Goal: Task Accomplishment & Management: Manage account settings

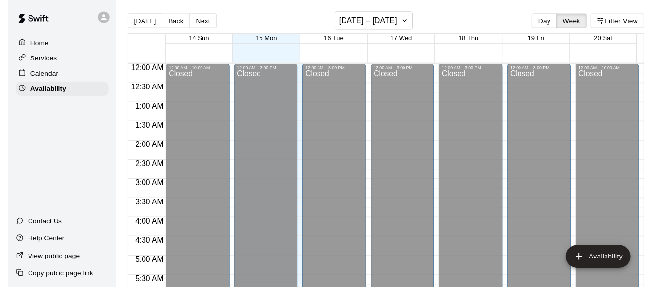
scroll to position [513, 0]
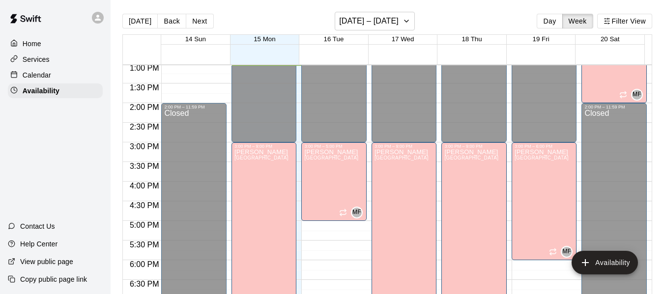
click at [37, 41] on p "Home" at bounding box center [32, 44] width 19 height 10
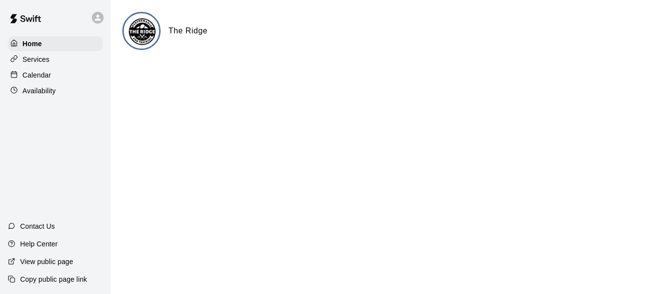
click at [45, 74] on p "Calendar" at bounding box center [37, 75] width 29 height 10
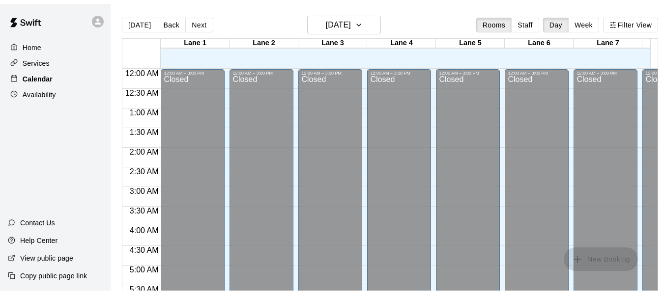
scroll to position [513, 0]
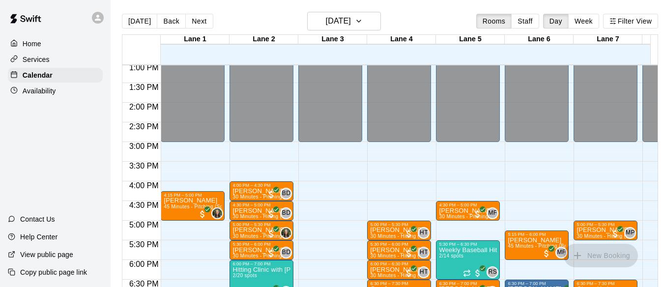
click at [43, 91] on p "Availability" at bounding box center [39, 91] width 33 height 10
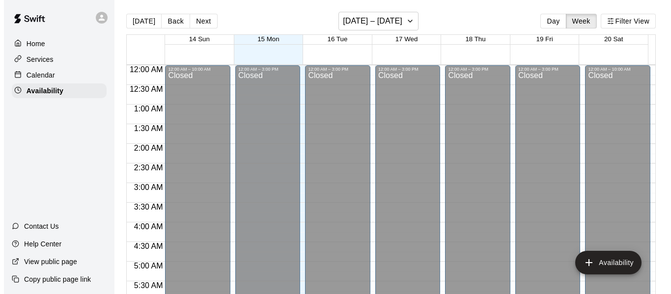
scroll to position [513, 0]
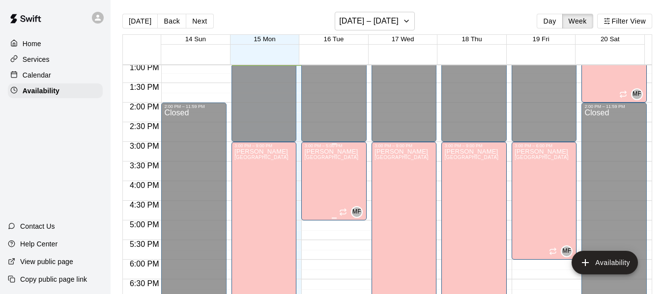
click at [324, 180] on div "[PERSON_NAME][GEOGRAPHIC_DATA][PERSON_NAME][PERSON_NAME][PERSON_NAME][PERSON_NA…" at bounding box center [331, 295] width 54 height 294
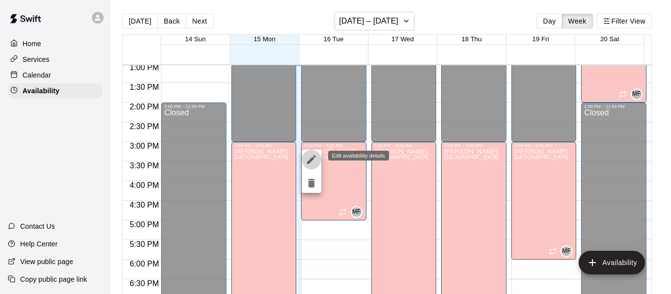
click at [312, 159] on icon "edit" at bounding box center [311, 159] width 9 height 9
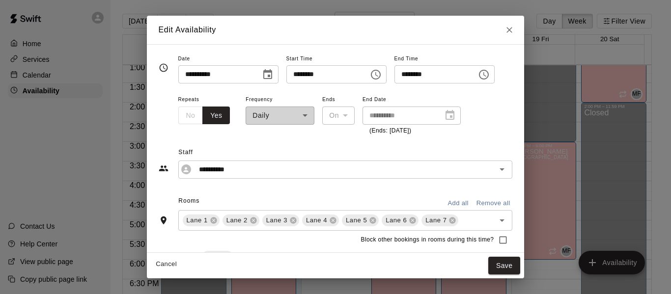
click at [490, 73] on icon "Choose time, selected time is 5:00 PM" at bounding box center [484, 75] width 12 height 12
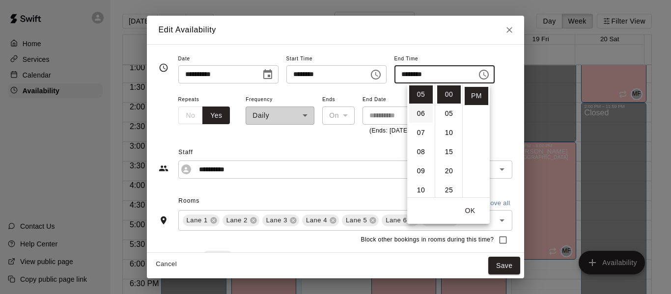
scroll to position [54, 0]
click at [418, 117] on li "04" at bounding box center [421, 117] width 24 height 18
click at [447, 108] on li "30" at bounding box center [449, 108] width 24 height 18
type input "********"
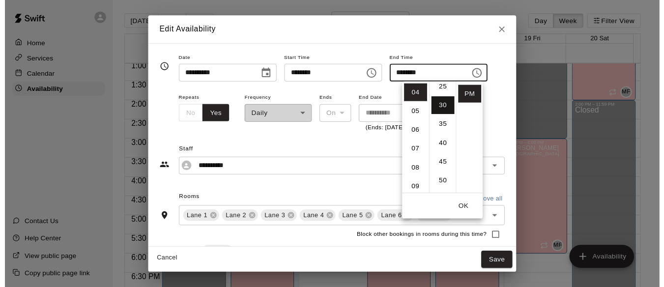
scroll to position [115, 0]
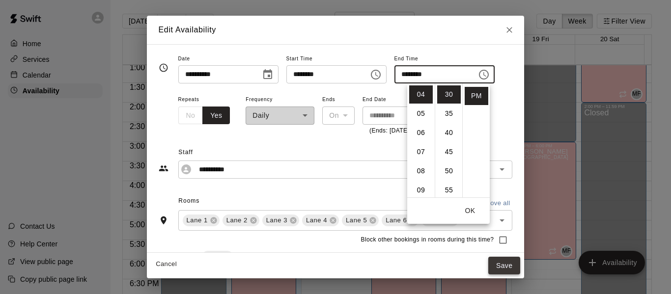
click at [514, 266] on button "Save" at bounding box center [505, 266] width 32 height 18
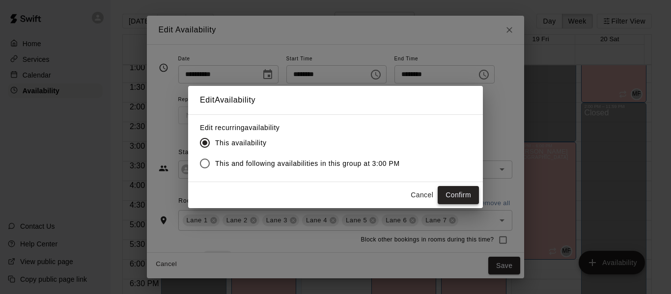
click at [453, 199] on button "Confirm" at bounding box center [458, 195] width 41 height 18
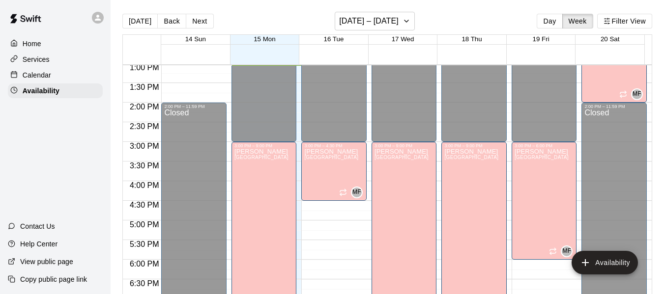
click at [33, 44] on p "Home" at bounding box center [32, 44] width 19 height 10
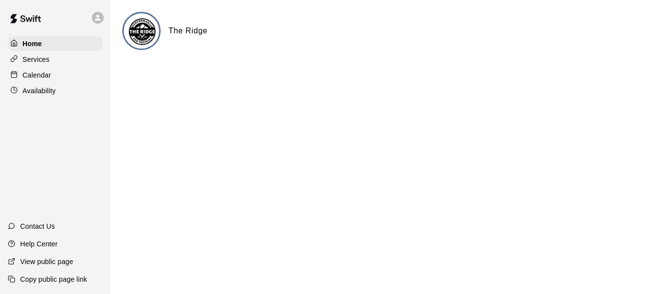
click at [44, 75] on p "Calendar" at bounding box center [37, 75] width 29 height 10
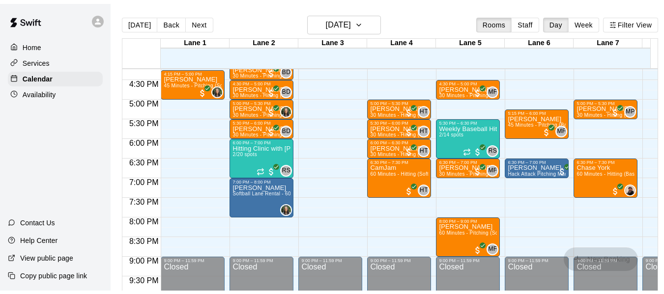
scroll to position [639, 0]
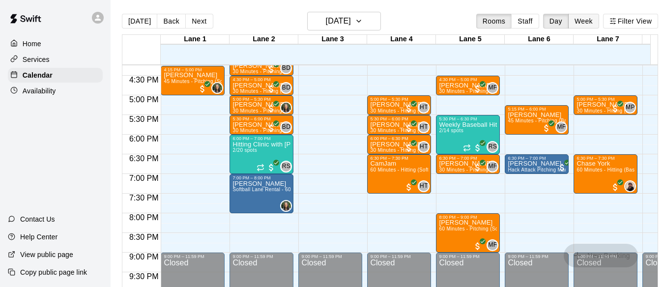
click at [589, 17] on button "Week" at bounding box center [583, 21] width 31 height 15
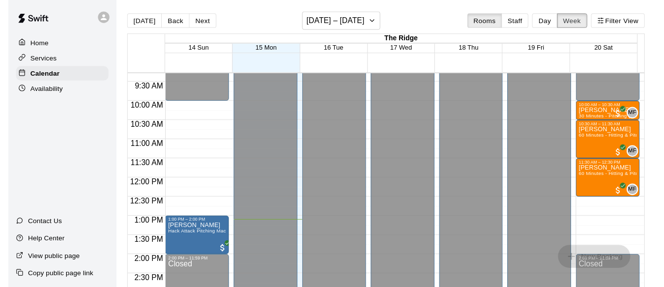
scroll to position [361, 0]
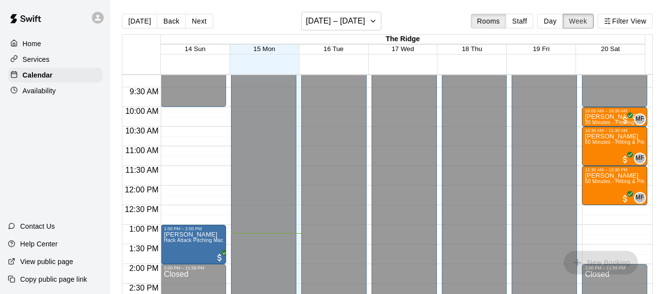
click at [563, 14] on button "Week" at bounding box center [578, 21] width 31 height 15
click at [31, 40] on p "Home" at bounding box center [32, 44] width 19 height 10
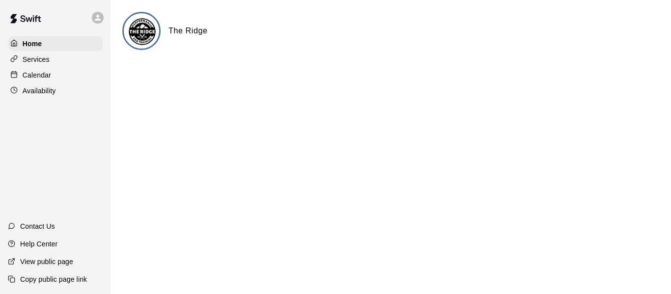
click at [48, 75] on p "Calendar" at bounding box center [37, 75] width 29 height 10
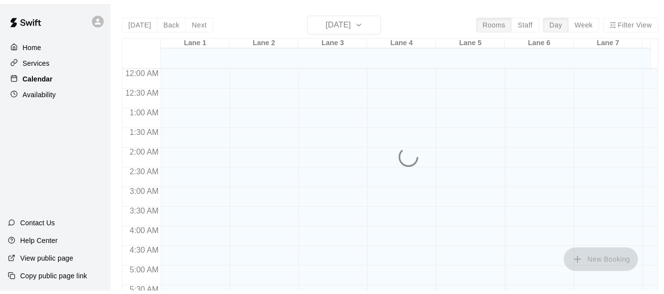
scroll to position [532, 0]
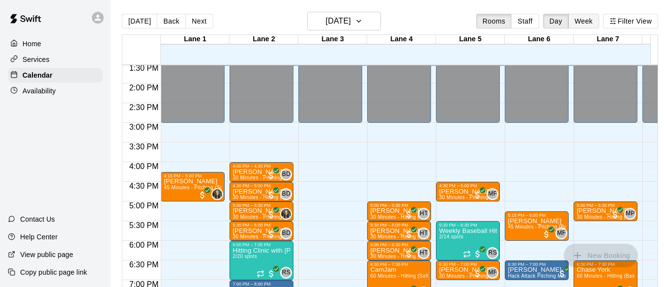
click at [585, 20] on button "Week" at bounding box center [583, 21] width 31 height 15
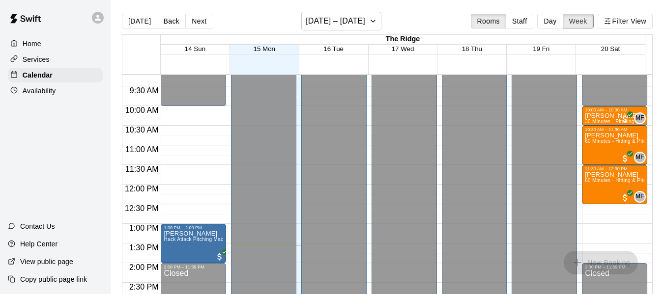
scroll to position [362, 0]
